Goal: Task Accomplishment & Management: Complete application form

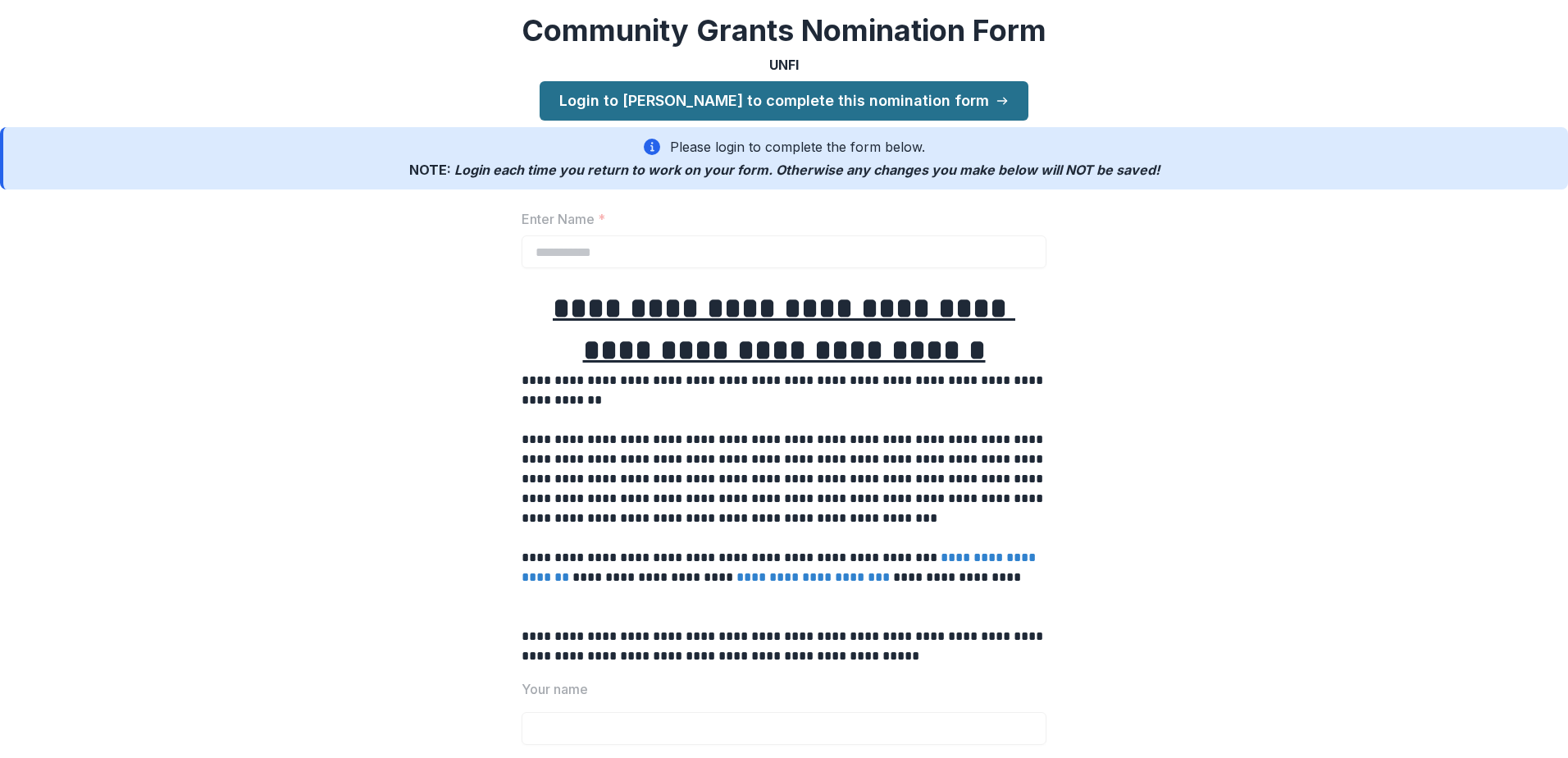
click at [760, 105] on link "Login to [PERSON_NAME] to complete this nomination form" at bounding box center [784, 100] width 489 height 39
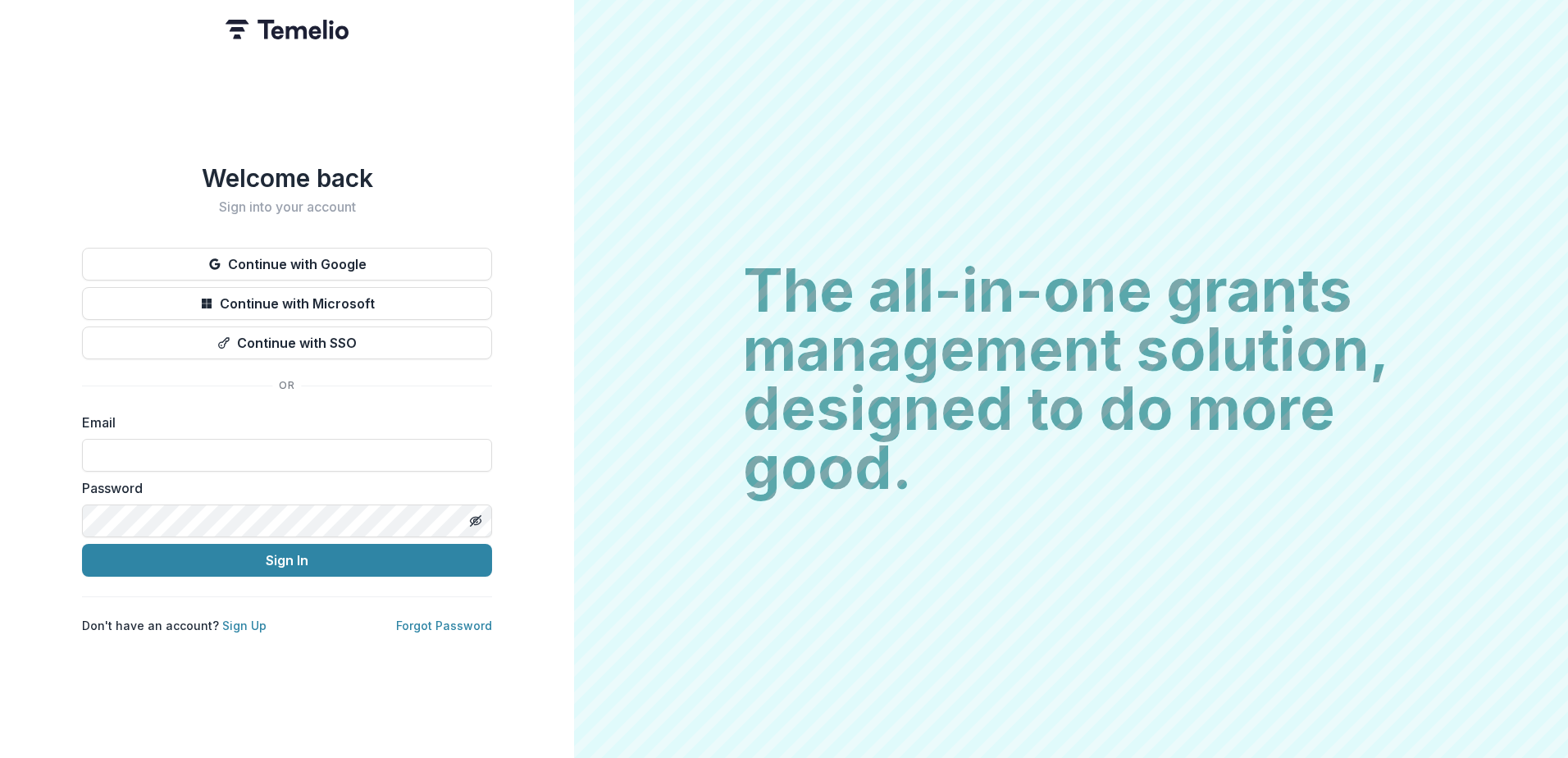
type input "**********"
click at [382, 571] on button "Sign In" at bounding box center [287, 560] width 410 height 33
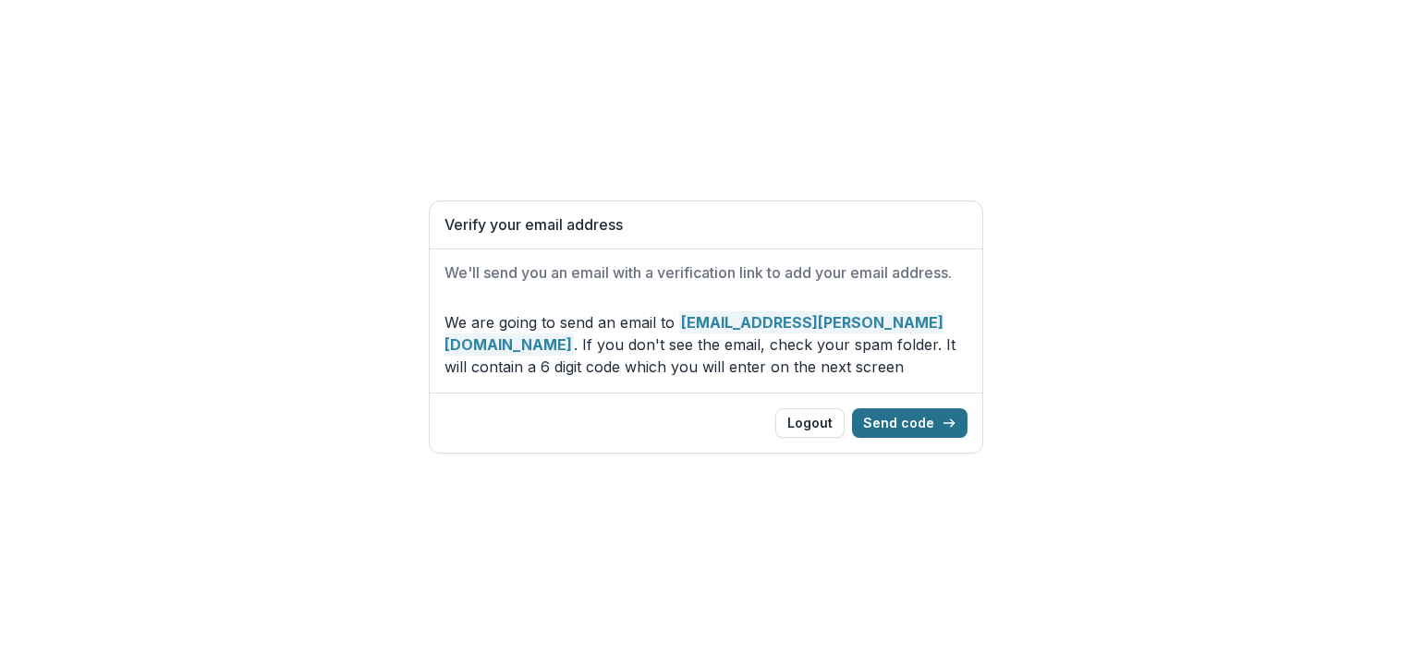
click at [919, 422] on button "Send code" at bounding box center [910, 423] width 116 height 30
